Goal: Task Accomplishment & Management: Manage account settings

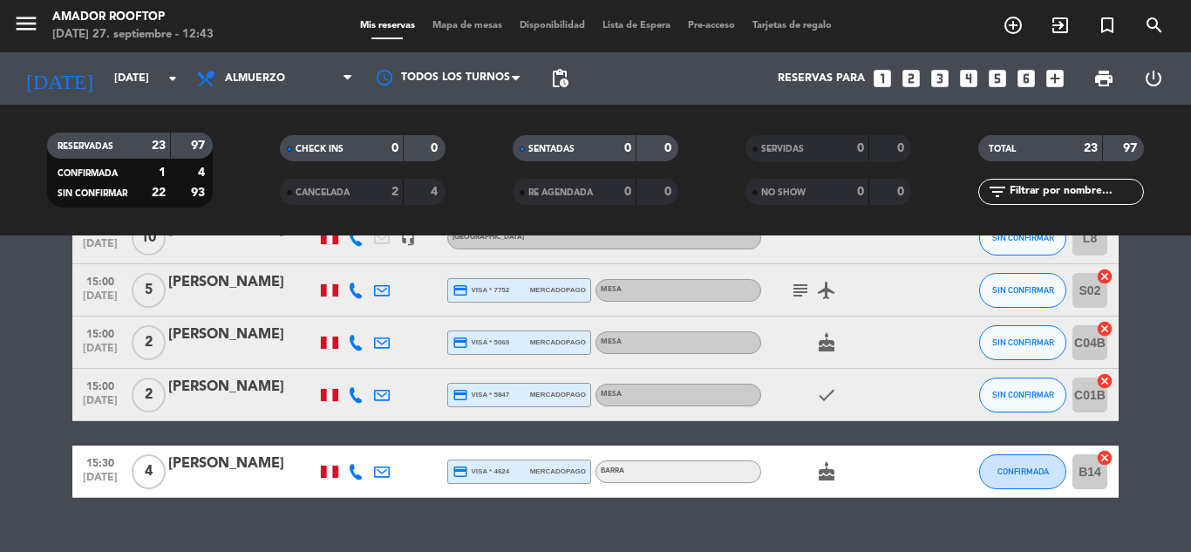
scroll to position [1165, 0]
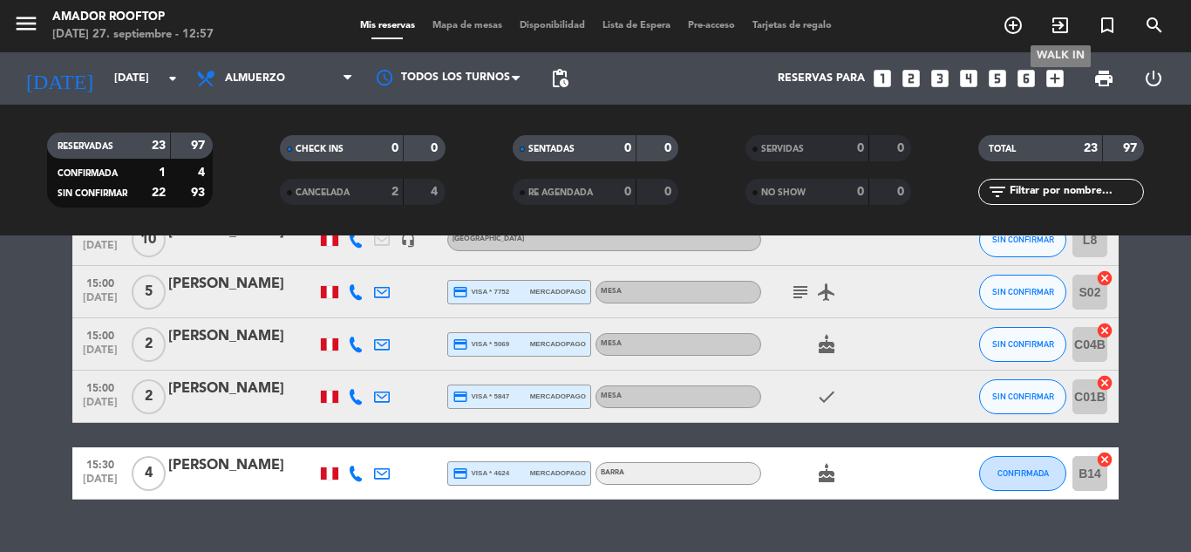
click at [1062, 24] on icon "exit_to_app" at bounding box center [1059, 25] width 21 height 21
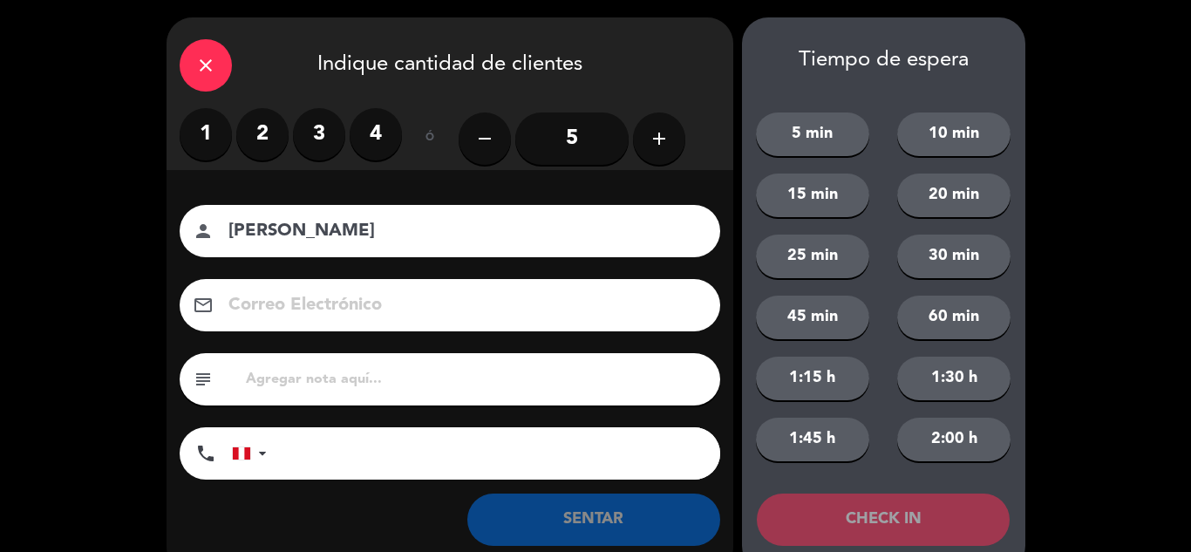
type input "[PERSON_NAME]"
click at [418, 453] on input "tel" at bounding box center [502, 453] width 436 height 52
type input "961522056"
click at [271, 128] on label "2" at bounding box center [262, 134] width 52 height 52
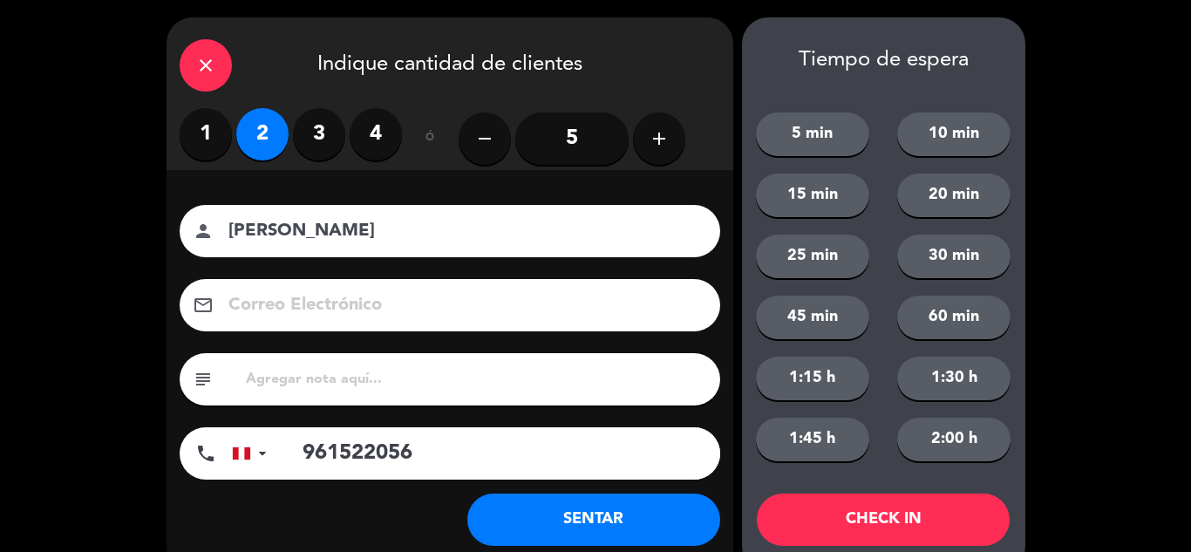
click at [618, 519] on button "SENTAR" at bounding box center [593, 519] width 253 height 52
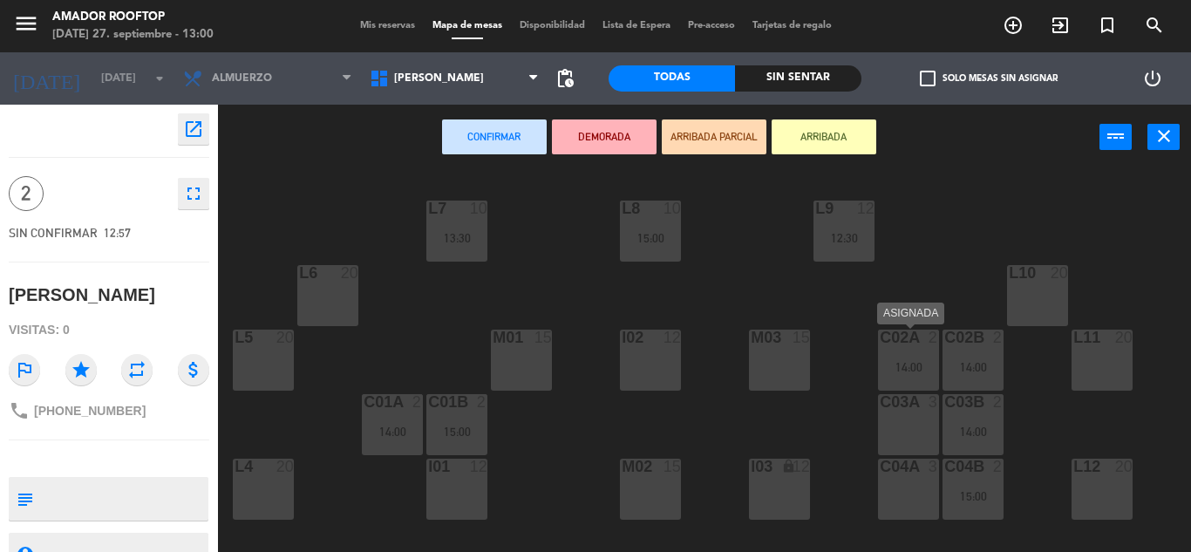
click at [897, 347] on div "C02A 2" at bounding box center [908, 337] width 61 height 17
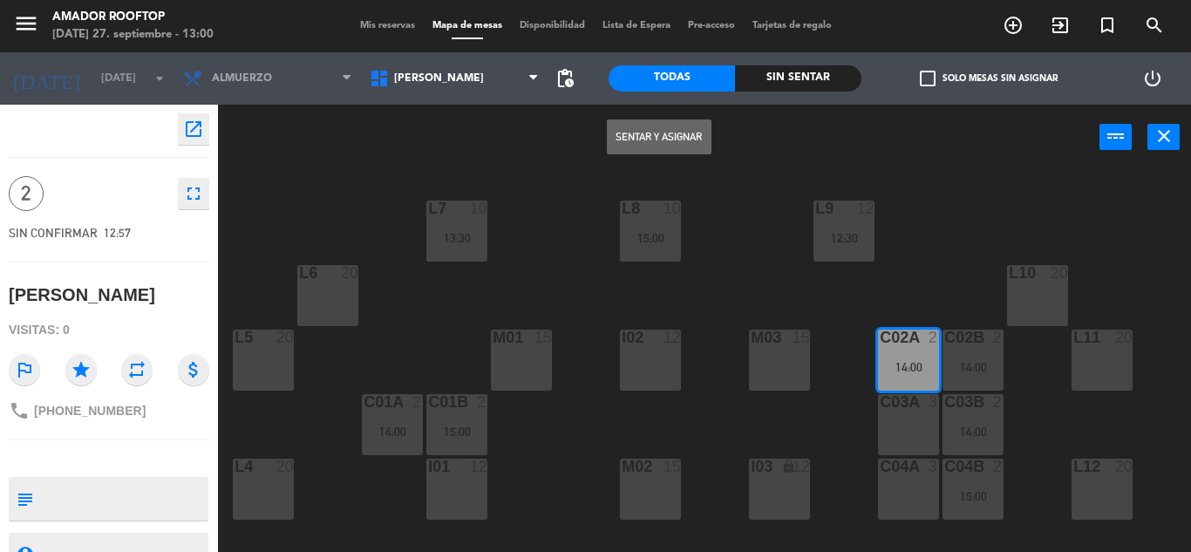
click at [689, 144] on button "Sentar y Asignar" at bounding box center [659, 136] width 105 height 35
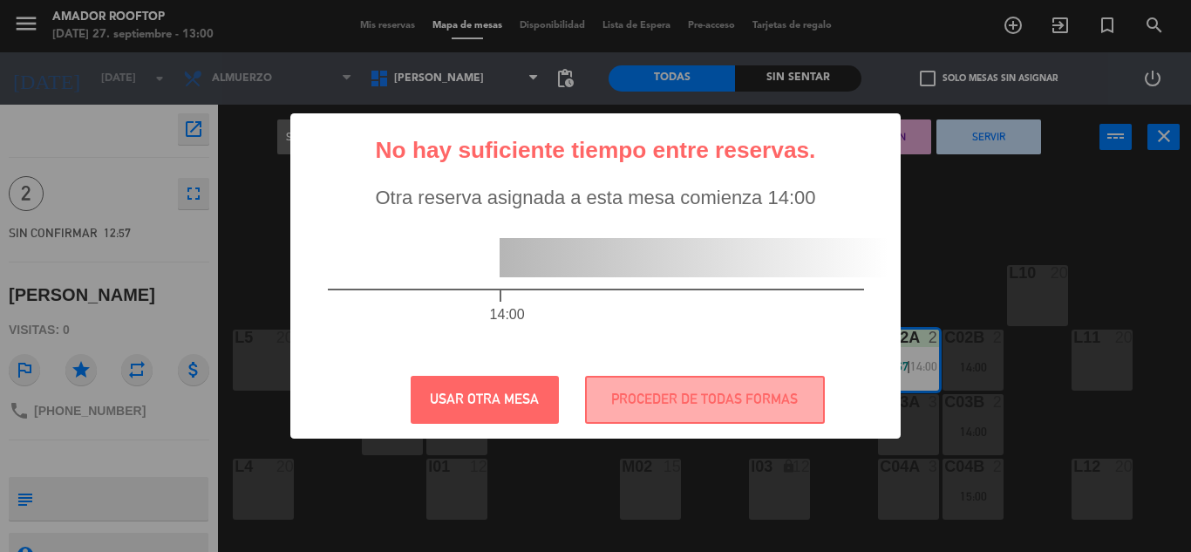
click at [921, 230] on div "? ! i No hay suficiente tiempo entre reservas. × Otra reserva asignada a esta m…" at bounding box center [595, 276] width 1191 height 552
click at [452, 417] on button "USAR OTRA MESA" at bounding box center [485, 400] width 148 height 48
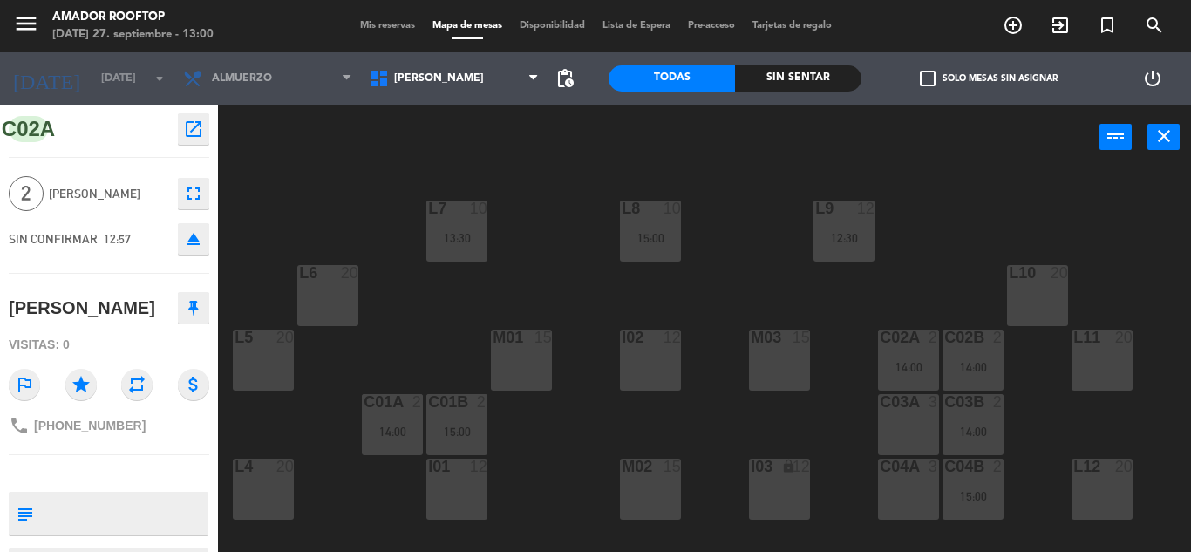
click at [920, 425] on div "C03A 3" at bounding box center [908, 424] width 61 height 61
click at [910, 391] on div "L9 12 12:30 L8 10 15:00 L7 10 13:30 L10 20 L6 20 M03 15 M01 15 I02 12 C02A 2 14…" at bounding box center [710, 361] width 961 height 382
click at [1157, 130] on icon "close" at bounding box center [1163, 136] width 21 height 21
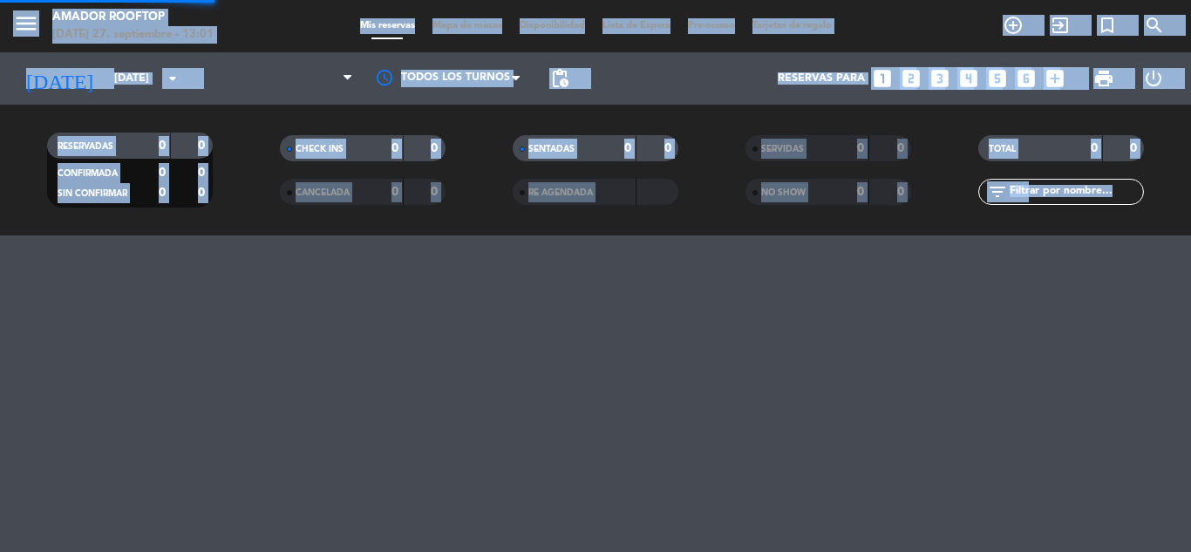
click at [1157, 130] on div "TOTAL 0 0 filter_list" at bounding box center [1061, 170] width 233 height 96
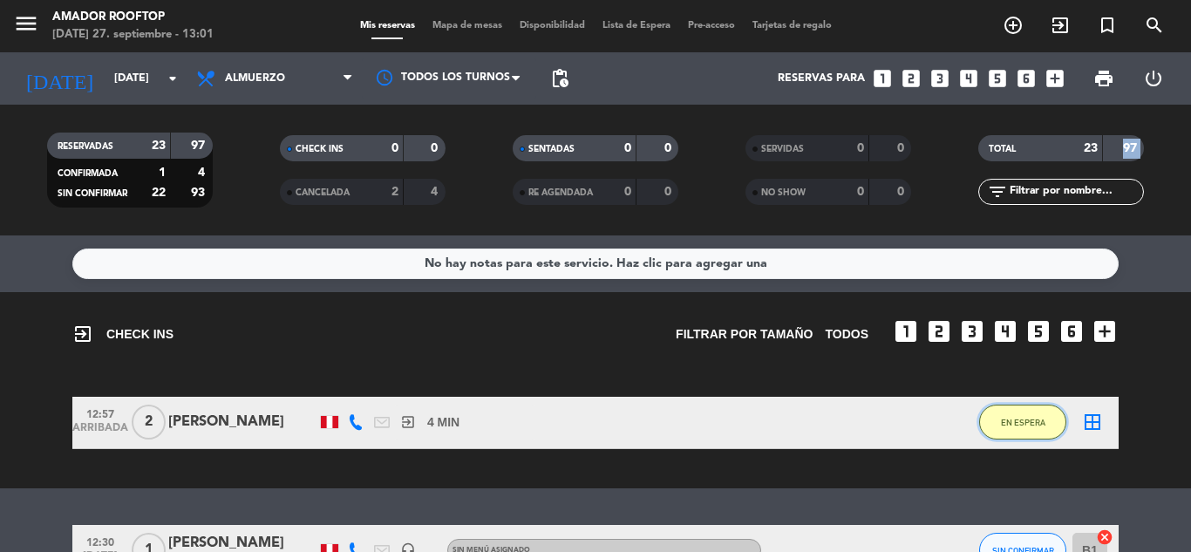
click at [1018, 416] on button "EN ESPERA" at bounding box center [1022, 421] width 87 height 35
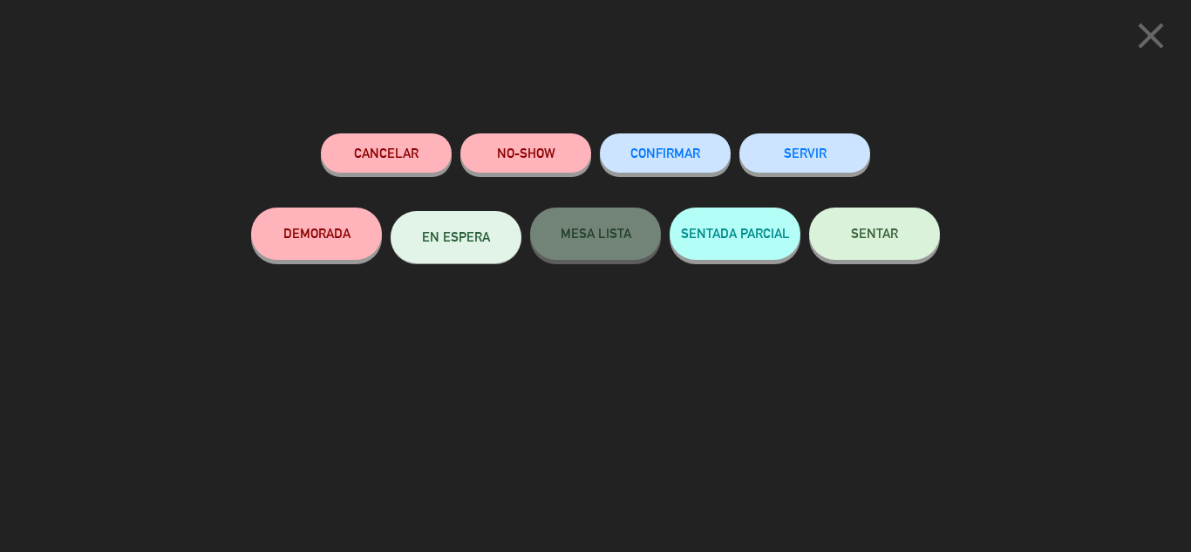
click at [897, 234] on span "SENTAR" at bounding box center [874, 233] width 47 height 15
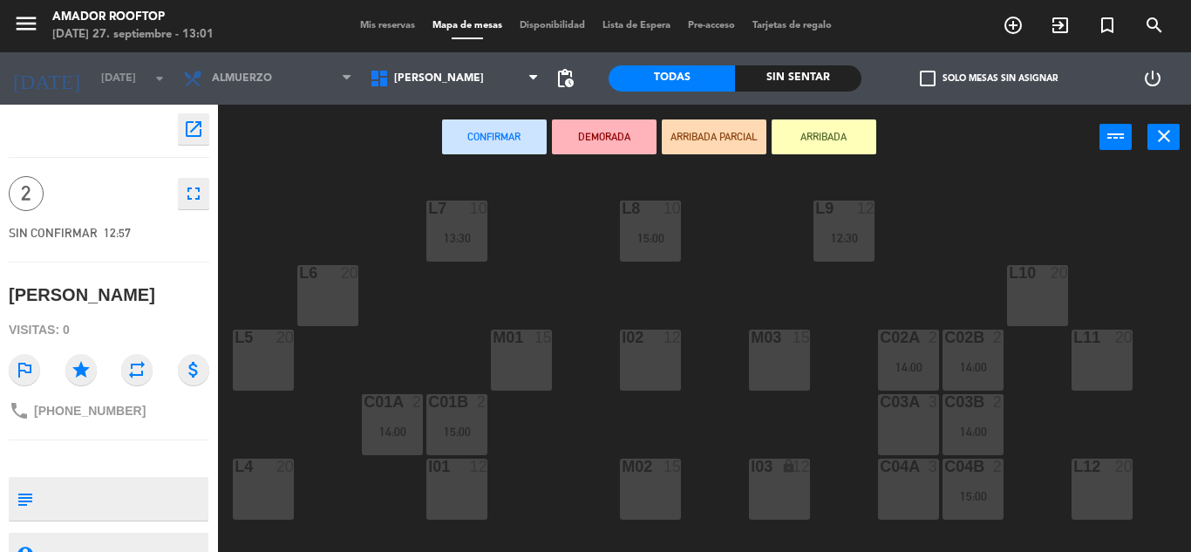
click at [917, 491] on div "C04A 3" at bounding box center [908, 488] width 61 height 61
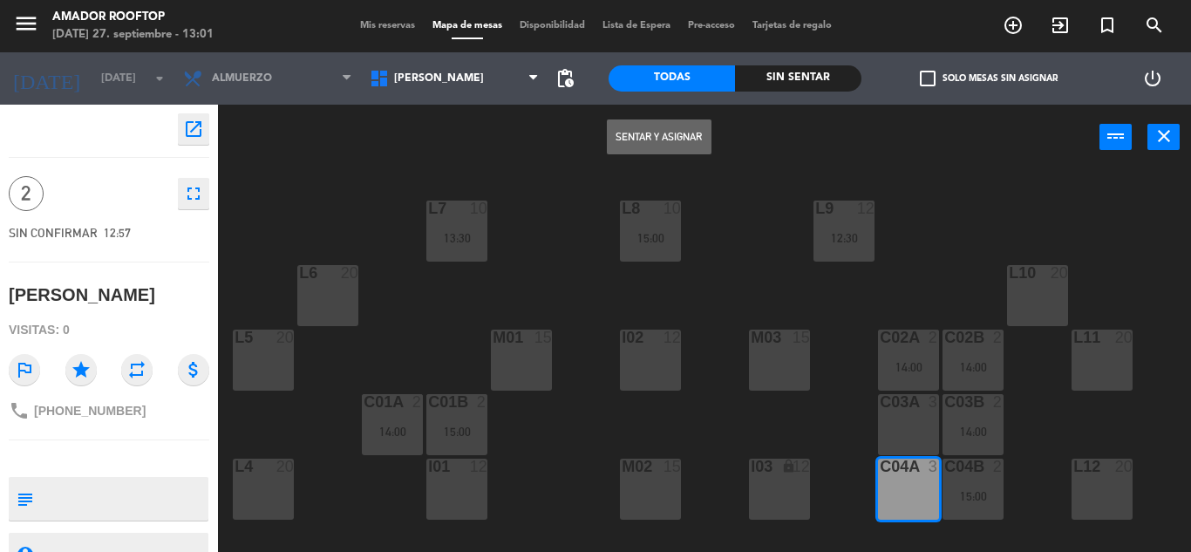
click at [648, 134] on button "Sentar y Asignar" at bounding box center [659, 136] width 105 height 35
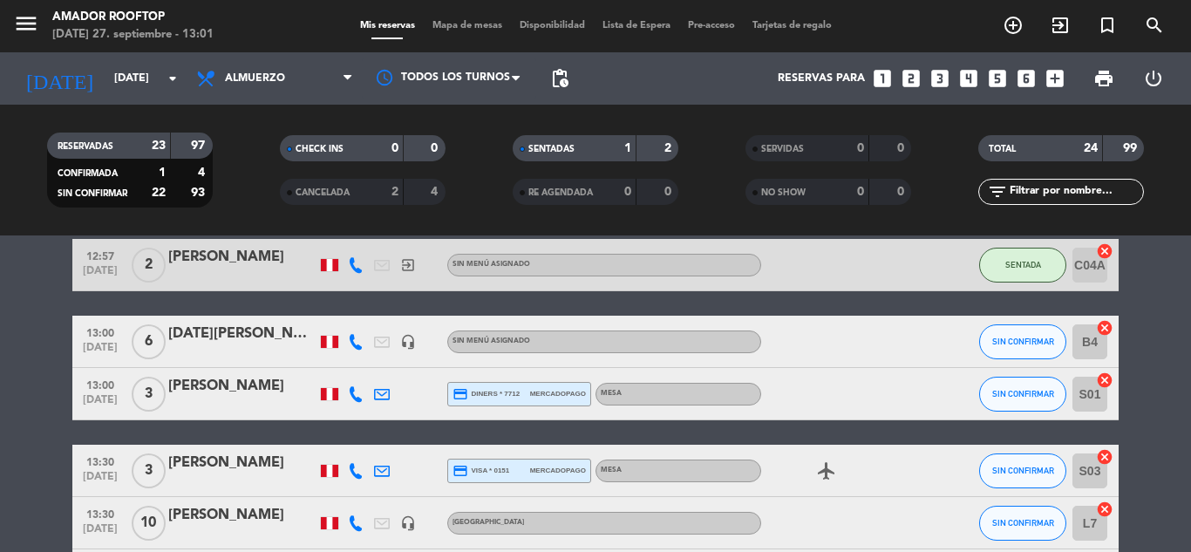
scroll to position [209, 0]
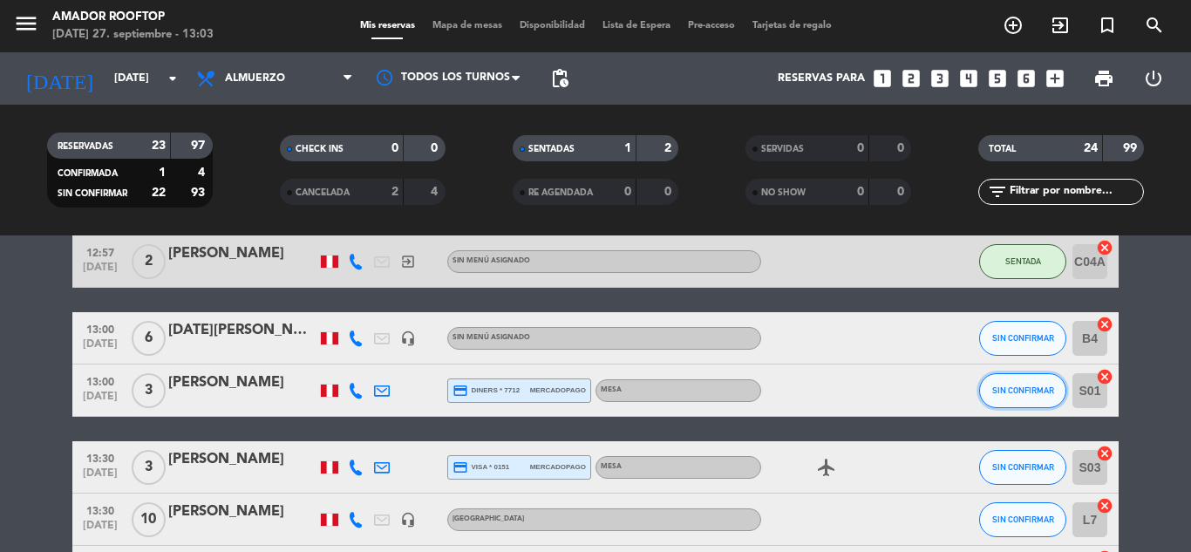
click at [1009, 389] on span "SIN CONFIRMAR" at bounding box center [1023, 390] width 62 height 10
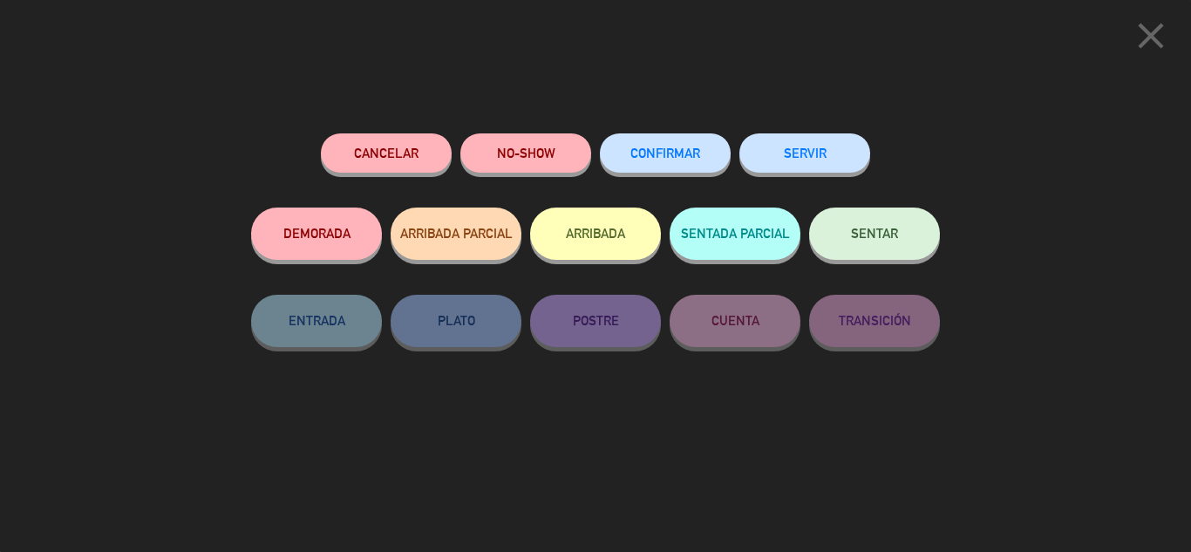
click at [886, 245] on button "SENTAR" at bounding box center [874, 233] width 131 height 52
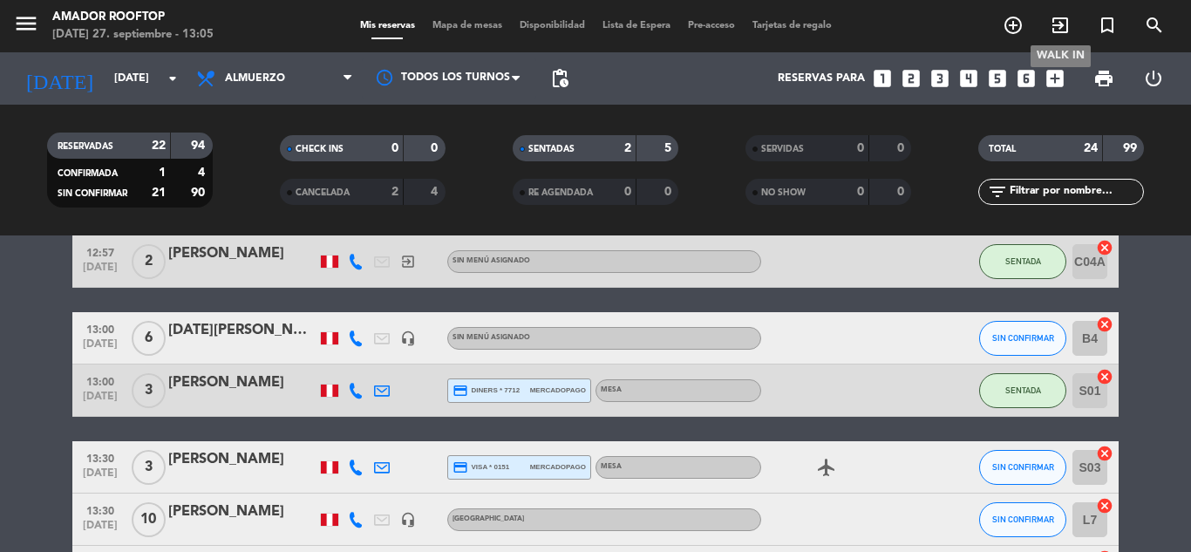
click at [1068, 27] on icon "exit_to_app" at bounding box center [1059, 25] width 21 height 21
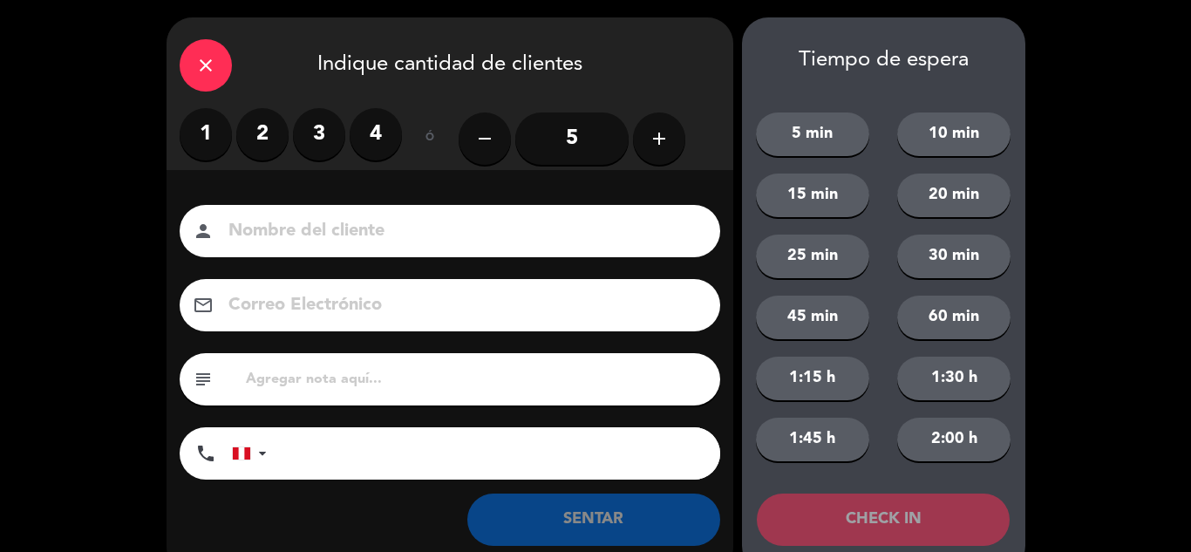
click at [603, 228] on input at bounding box center [462, 231] width 471 height 31
type input "[PERSON_NAME]"
click at [561, 330] on div "email" at bounding box center [450, 305] width 540 height 52
click at [499, 450] on input "tel" at bounding box center [502, 453] width 436 height 52
type input "999184844"
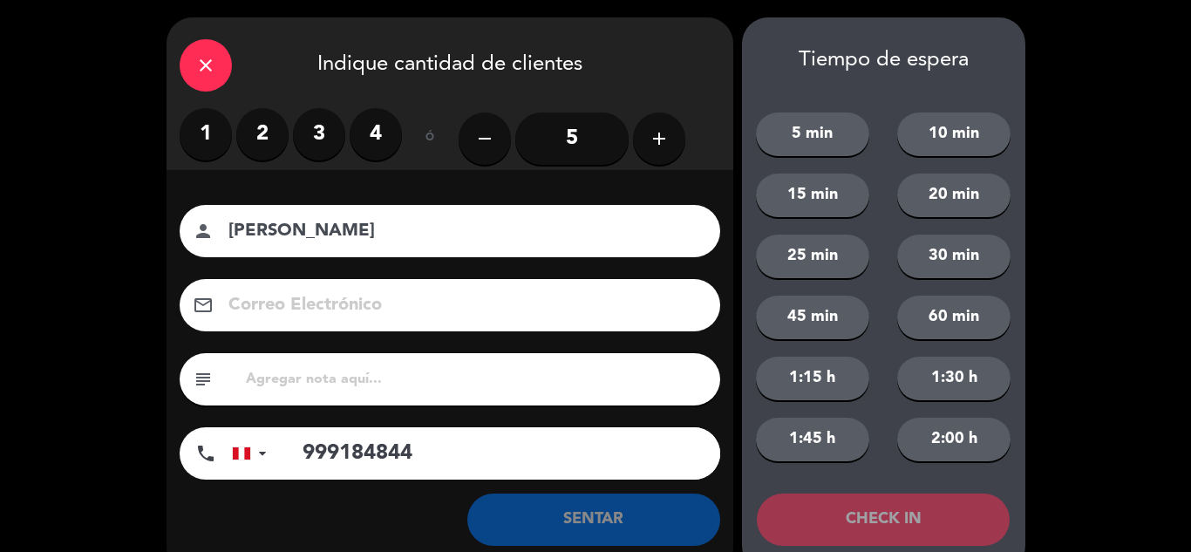
click at [266, 119] on label "2" at bounding box center [262, 134] width 52 height 52
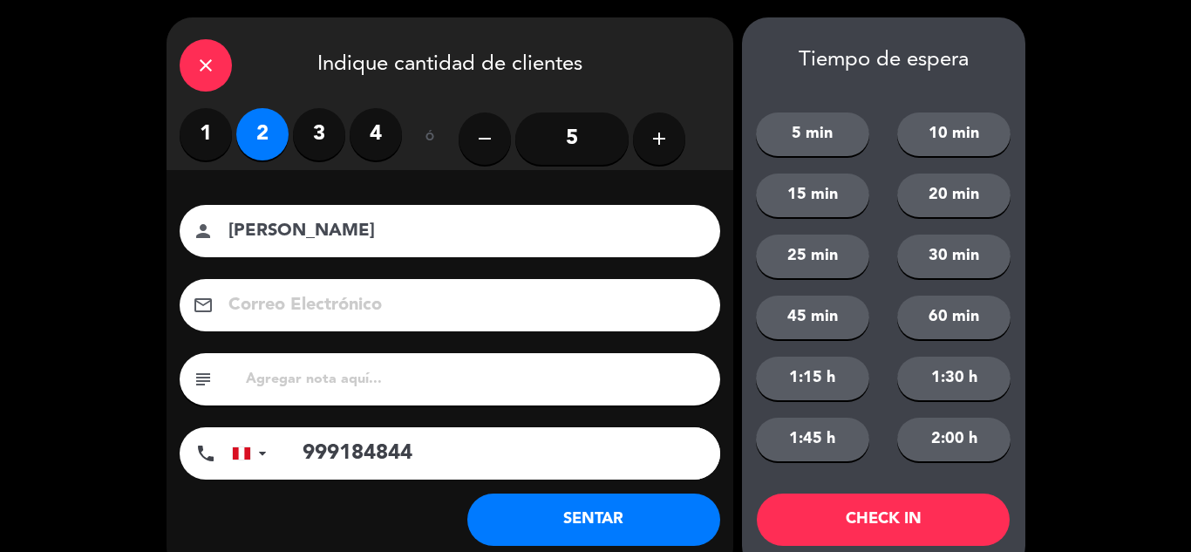
click at [567, 514] on button "SENTAR" at bounding box center [593, 519] width 253 height 52
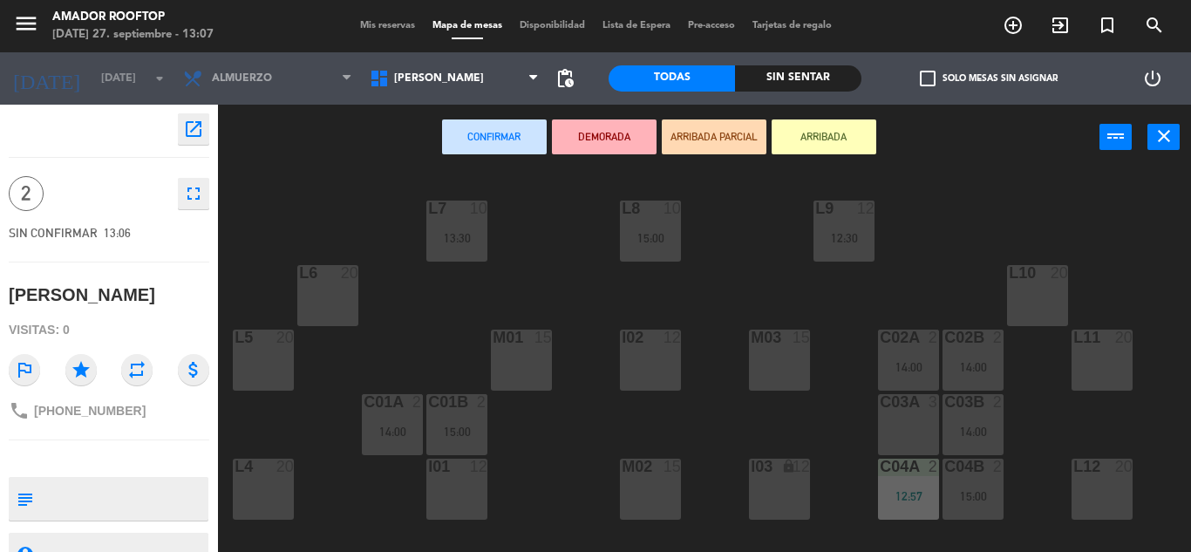
click at [904, 423] on div "C03A 3" at bounding box center [908, 424] width 61 height 61
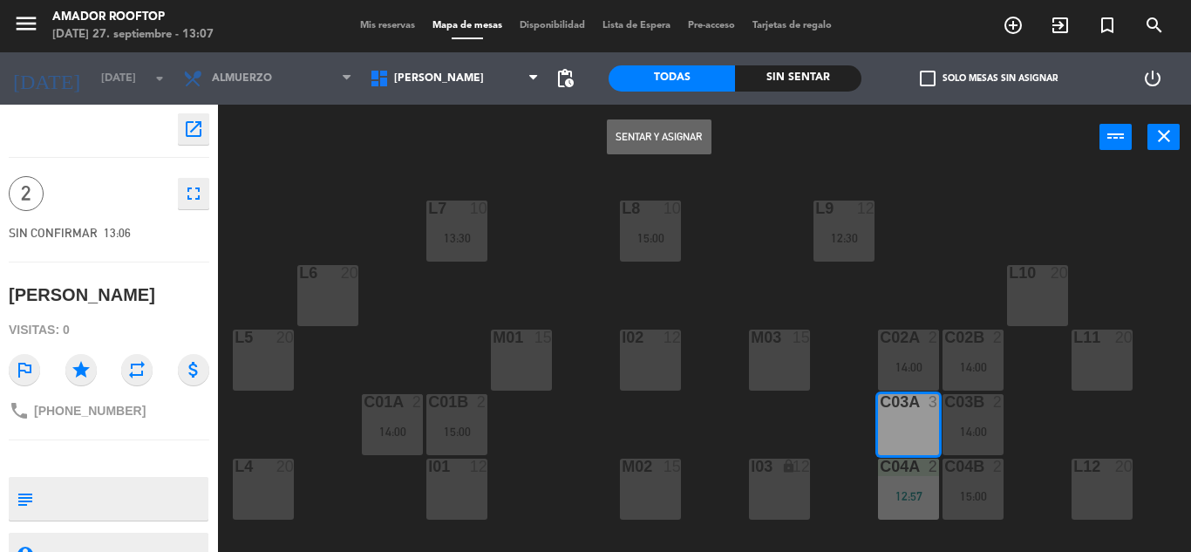
click at [669, 119] on button "Sentar y Asignar" at bounding box center [659, 136] width 105 height 35
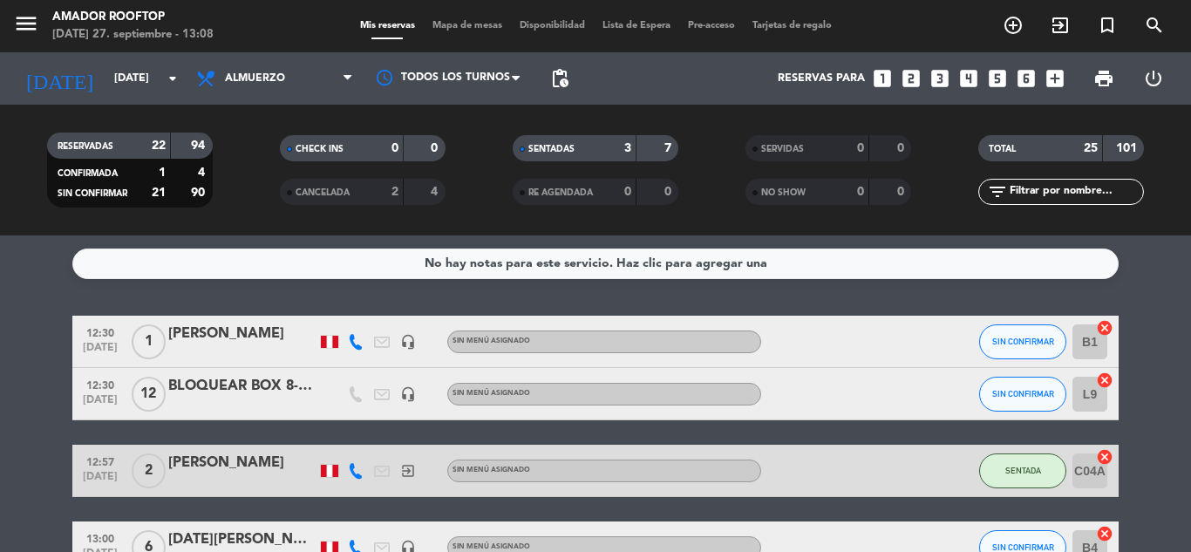
click at [0, 253] on service-notes "No hay notas para este servicio. Haz clic para agregar una" at bounding box center [595, 263] width 1191 height 31
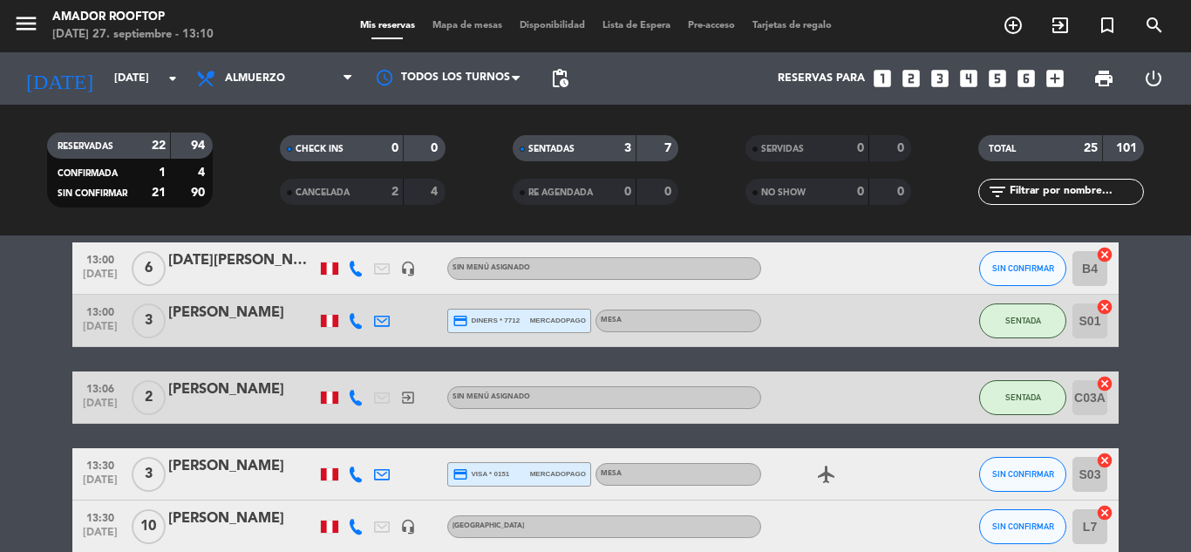
scroll to position [314, 0]
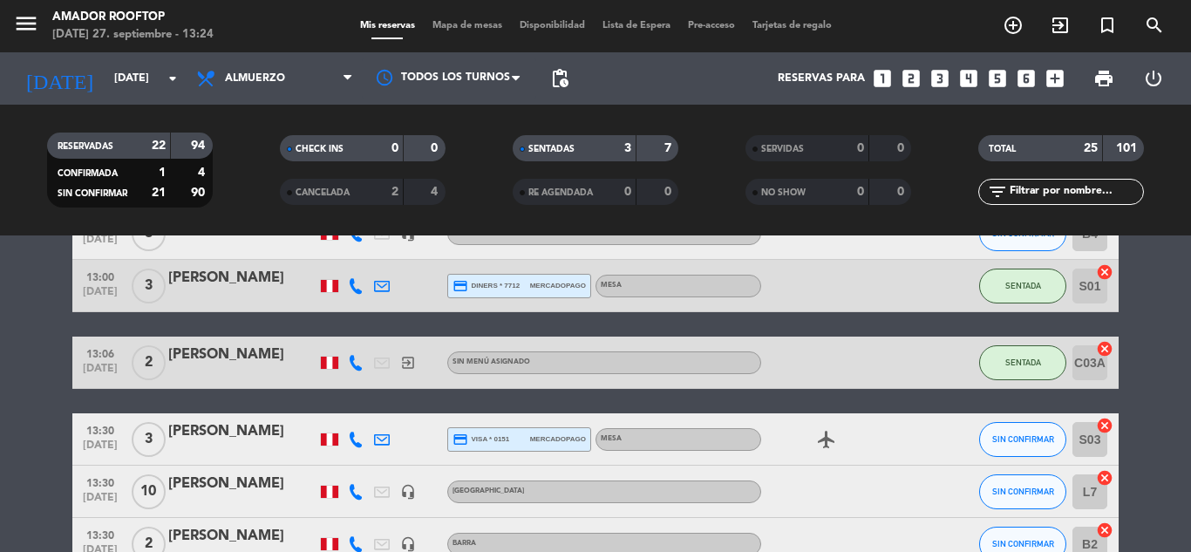
click at [1001, 437] on span "SIN CONFIRMAR" at bounding box center [1023, 439] width 62 height 10
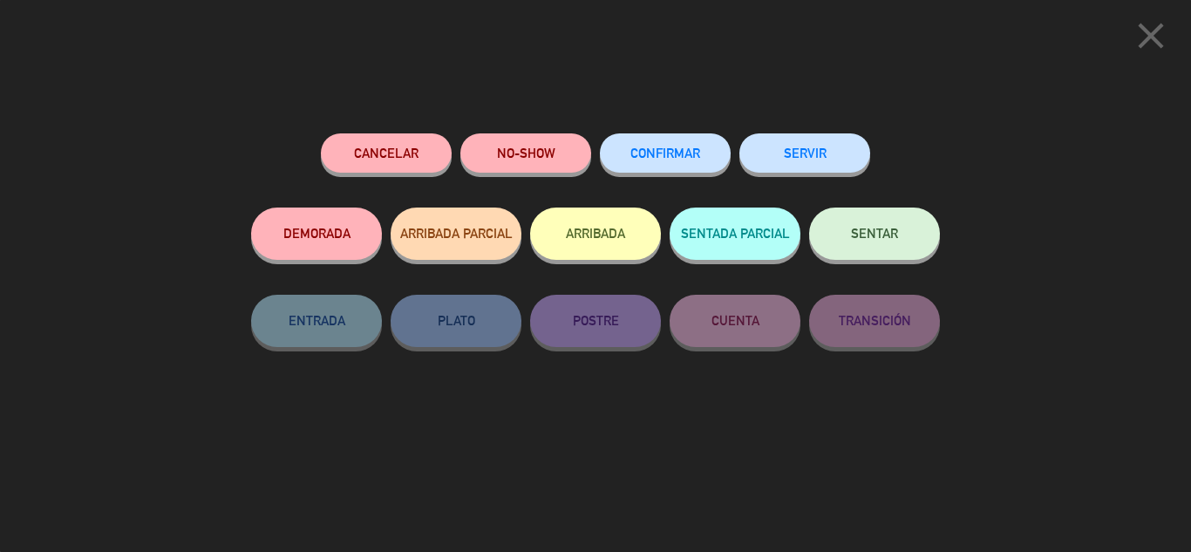
click at [897, 226] on button "SENTAR" at bounding box center [874, 233] width 131 height 52
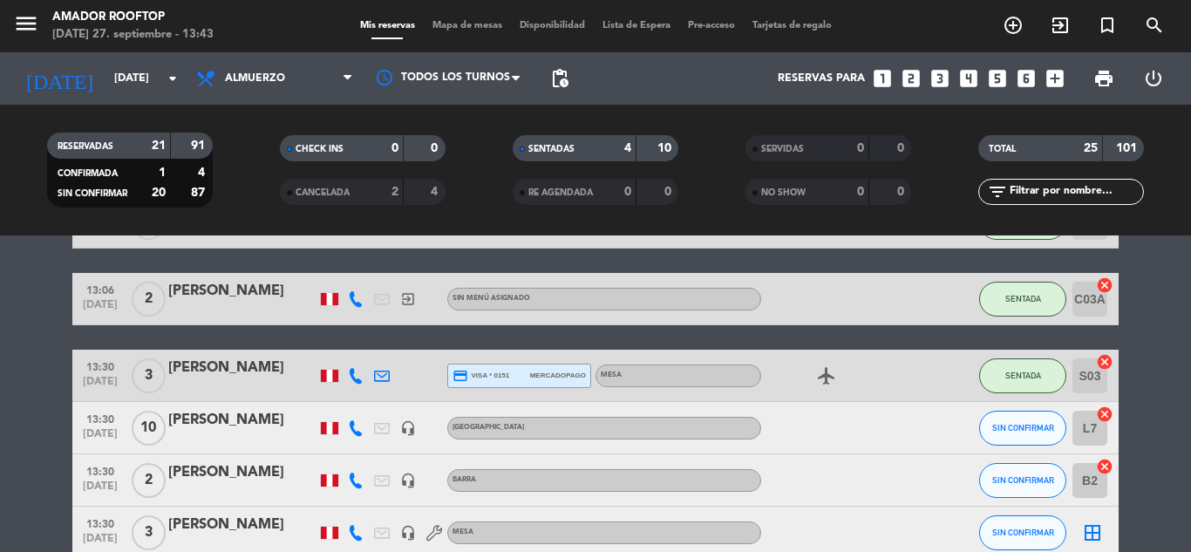
scroll to position [412, 0]
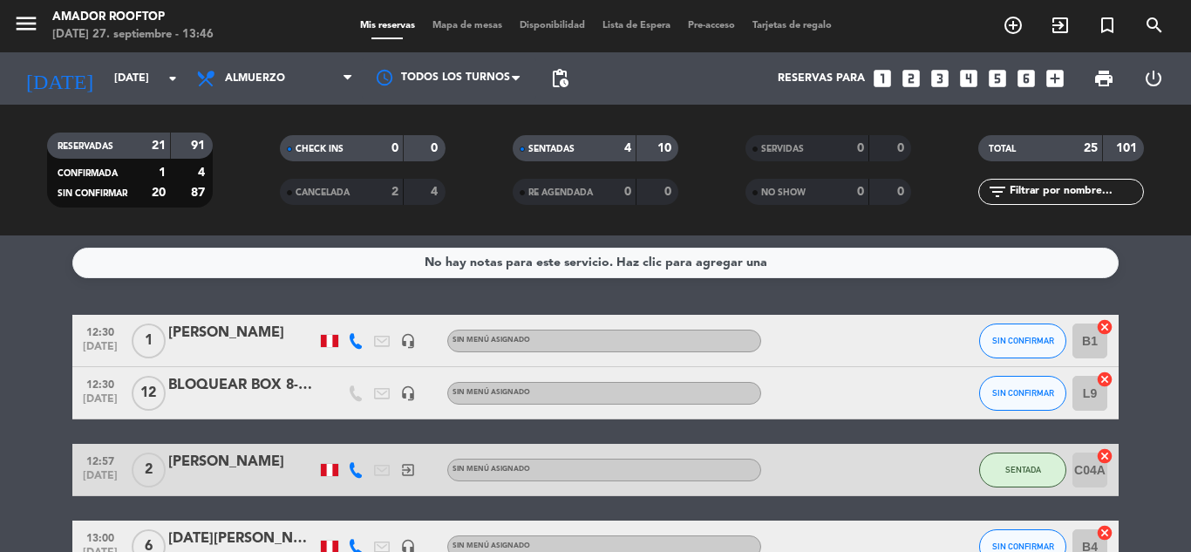
scroll to position [0, 0]
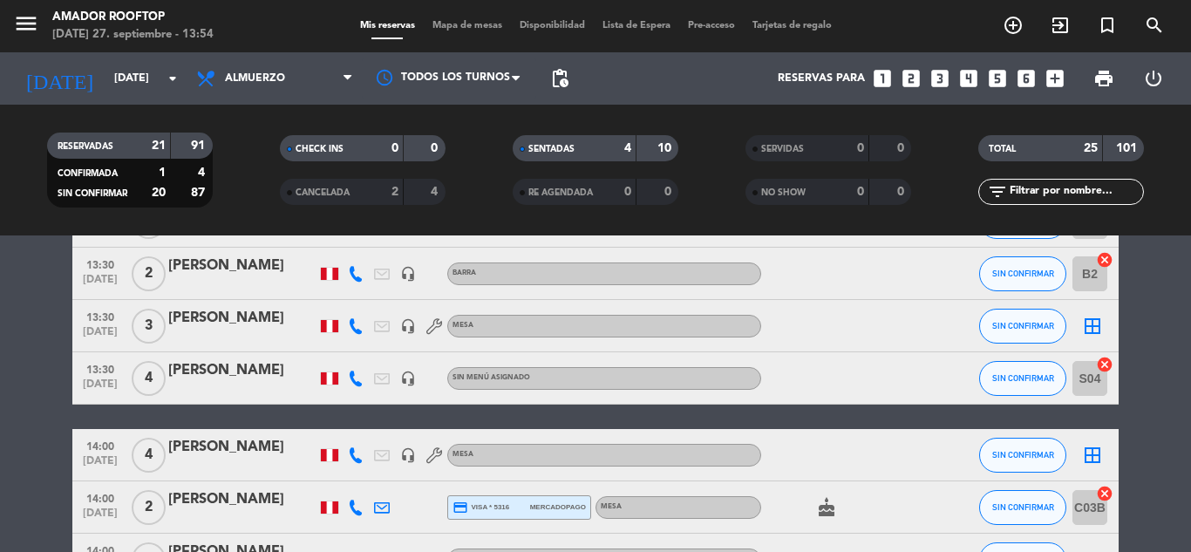
scroll to position [593, 0]
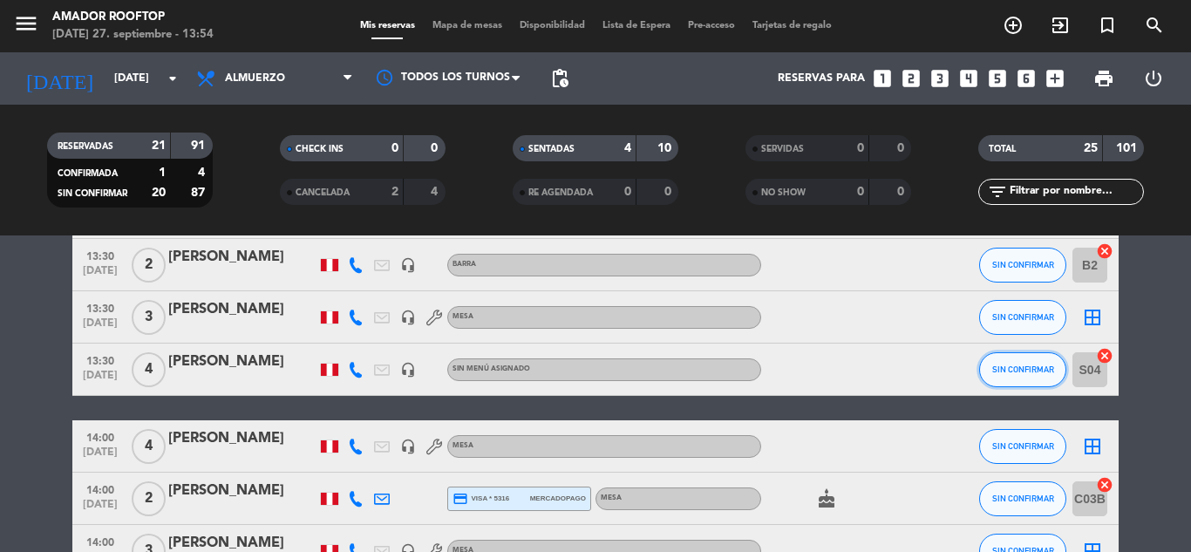
click at [1028, 357] on button "SIN CONFIRMAR" at bounding box center [1022, 369] width 87 height 35
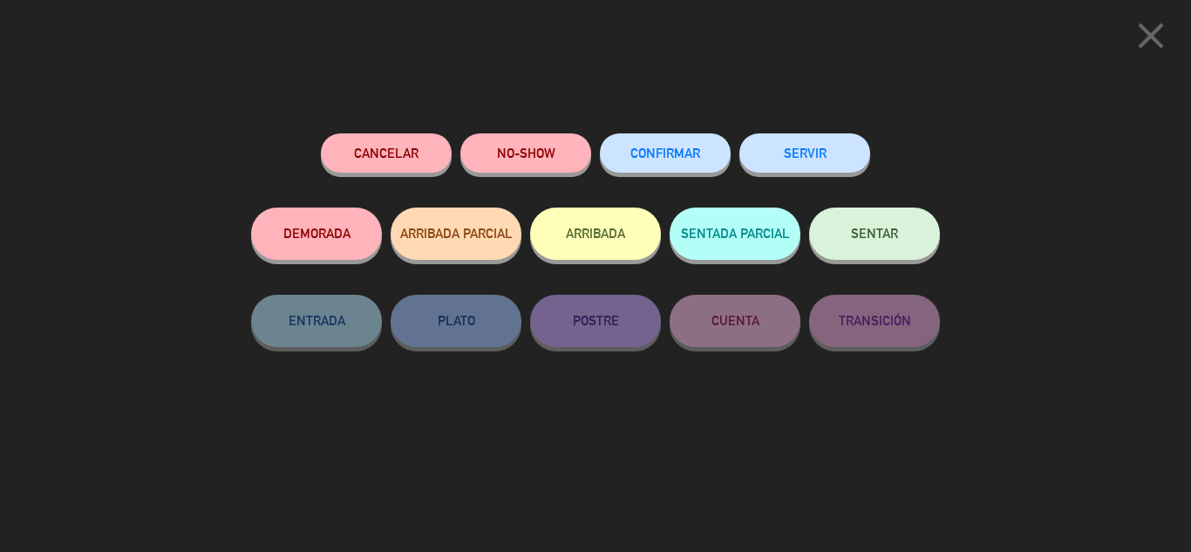
click at [873, 227] on button "SENTAR" at bounding box center [874, 233] width 131 height 52
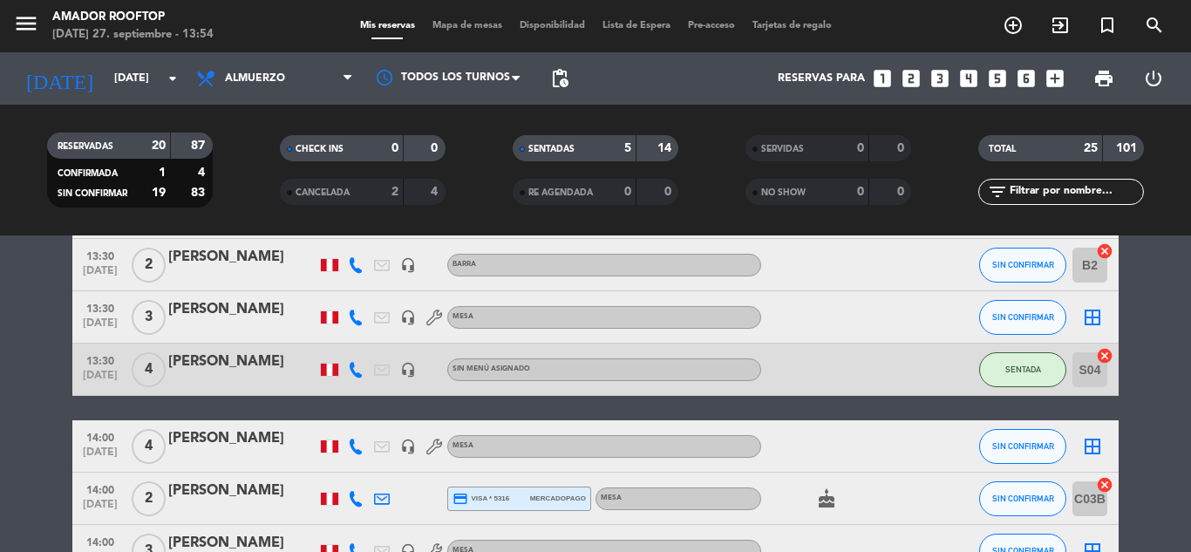
click at [0, 399] on bookings-row "12:30 [DATE] 1 [PERSON_NAME] headset_mic Sin menú asignado SIN CONFIRMAR B1 can…" at bounding box center [595, 474] width 1191 height 1503
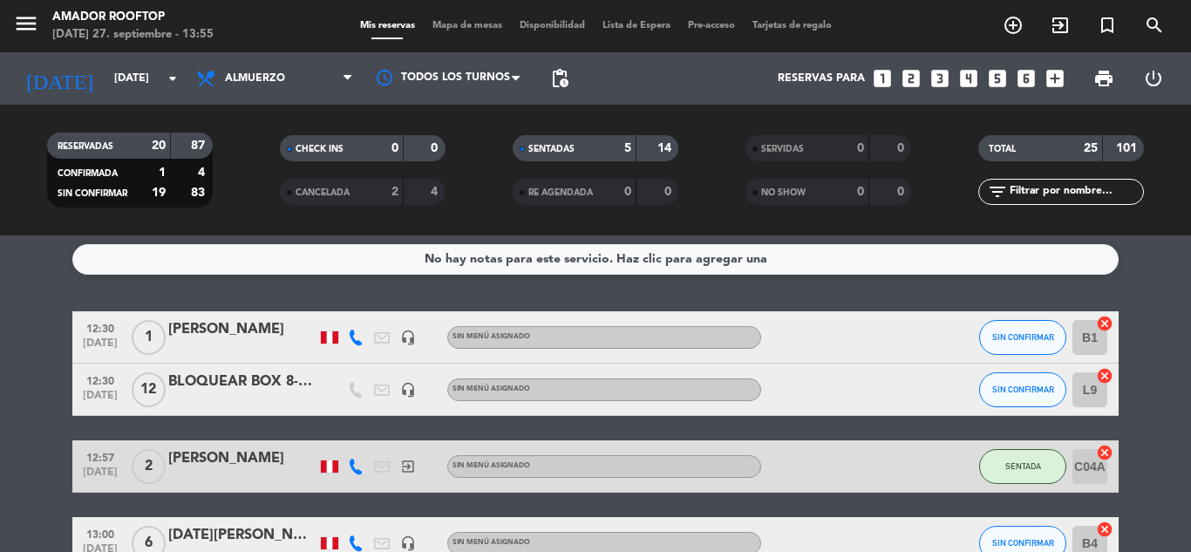
scroll to position [0, 0]
